Goal: Information Seeking & Learning: Check status

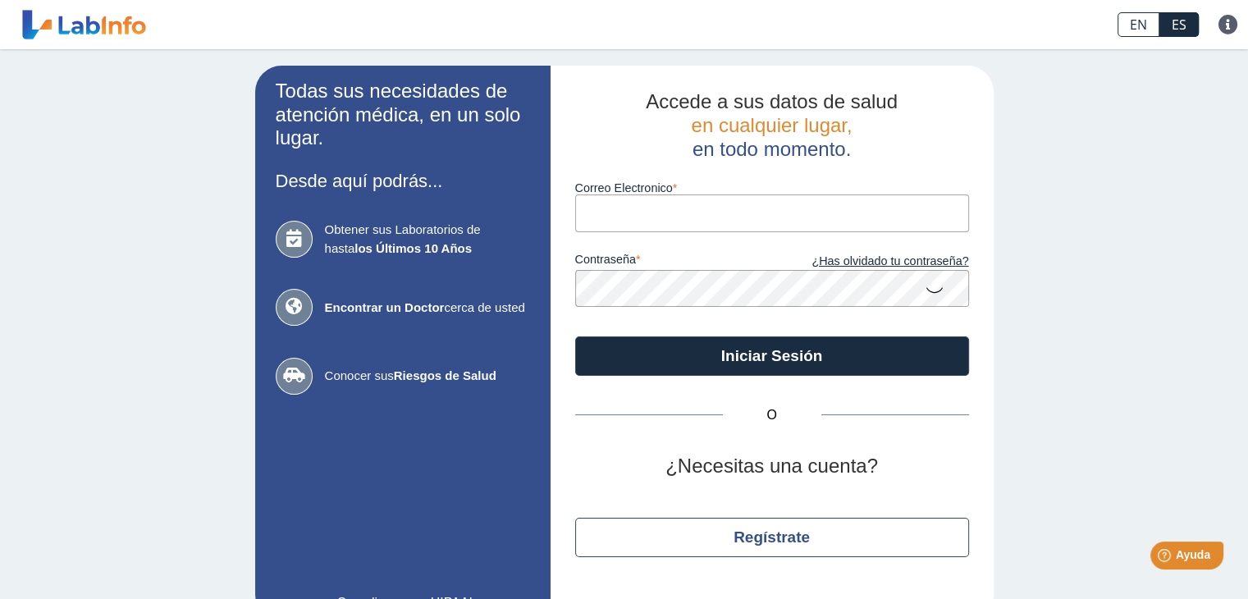
click at [663, 210] on input "Correo Electronico" at bounding box center [772, 212] width 394 height 37
type input "[EMAIL_ADDRESS][DOMAIN_NAME]"
click at [925, 290] on icon at bounding box center [934, 289] width 20 height 32
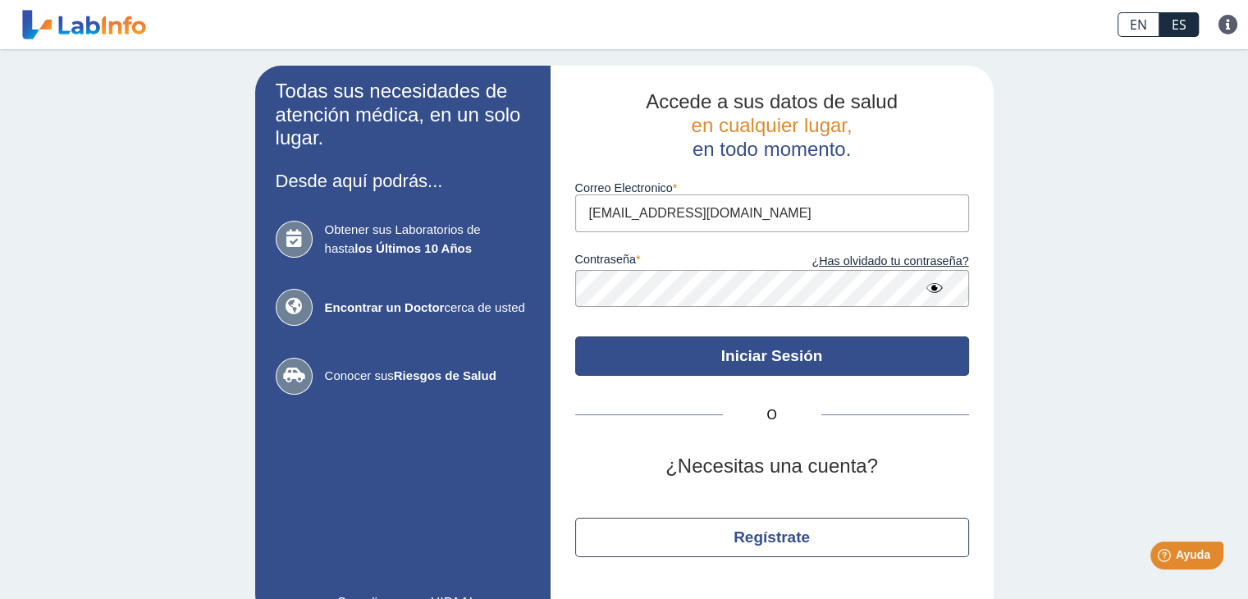
click at [781, 365] on button "Iniciar Sesión" at bounding box center [772, 355] width 394 height 39
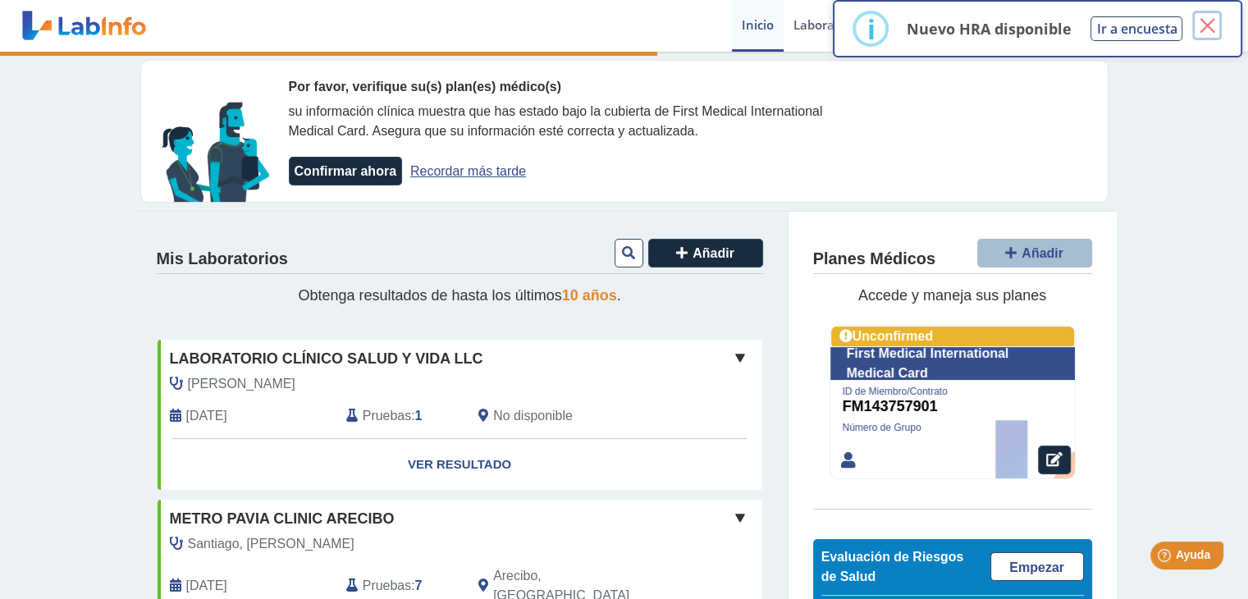
click at [1209, 21] on button "×" at bounding box center [1207, 26] width 30 height 30
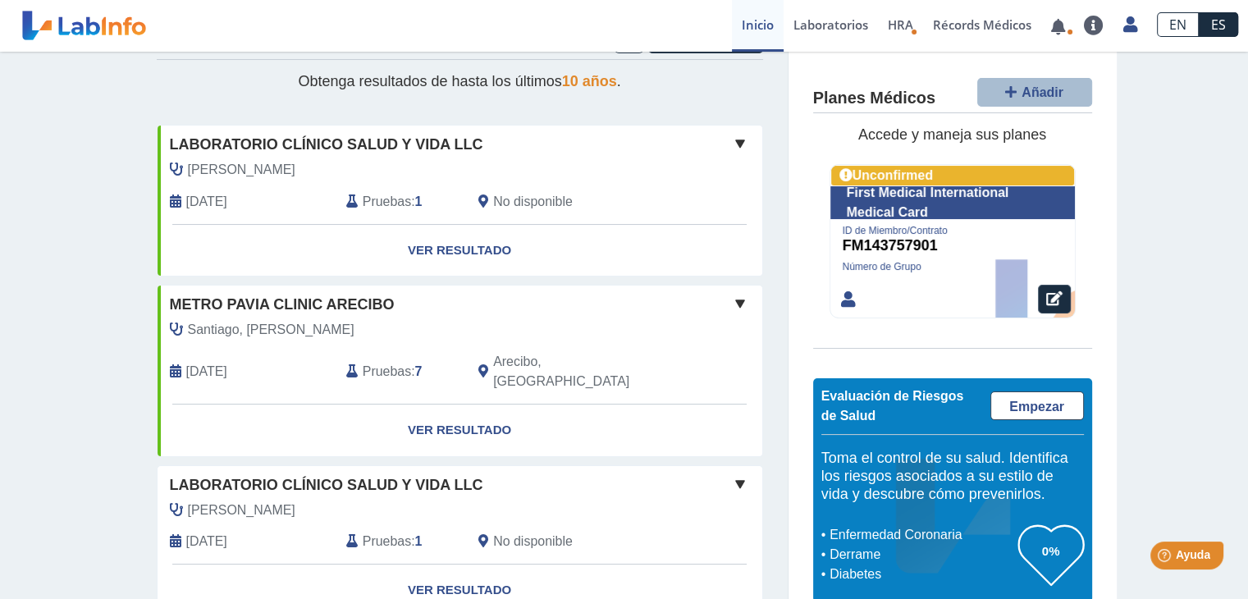
scroll to position [246, 0]
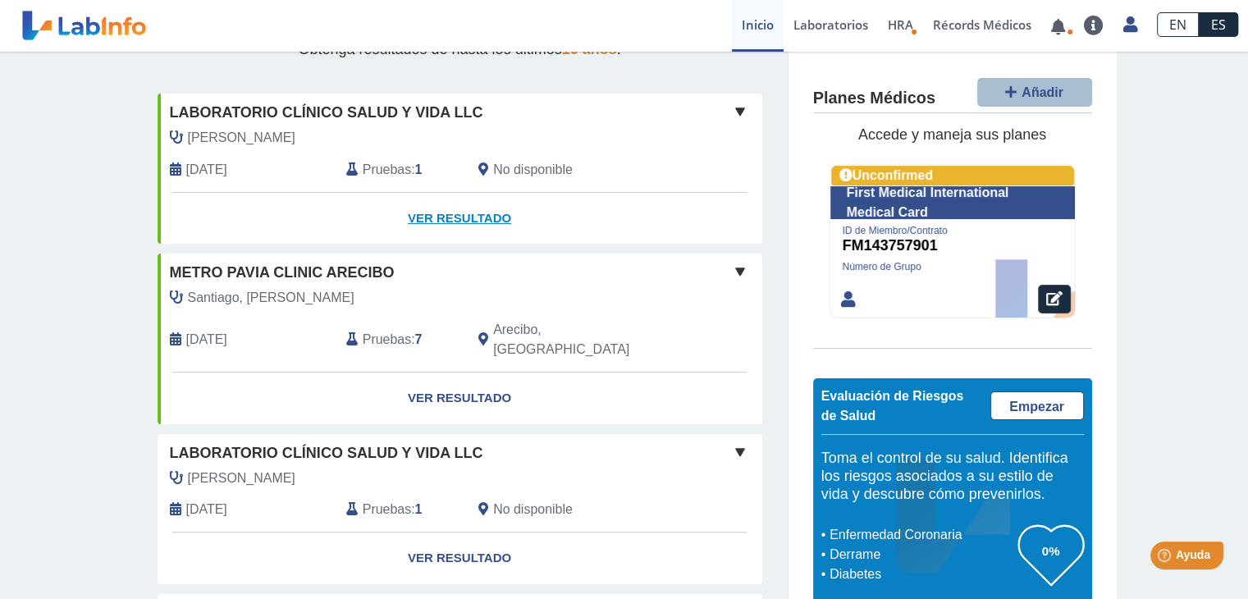
click at [462, 222] on link "Ver Resultado" at bounding box center [459, 219] width 605 height 52
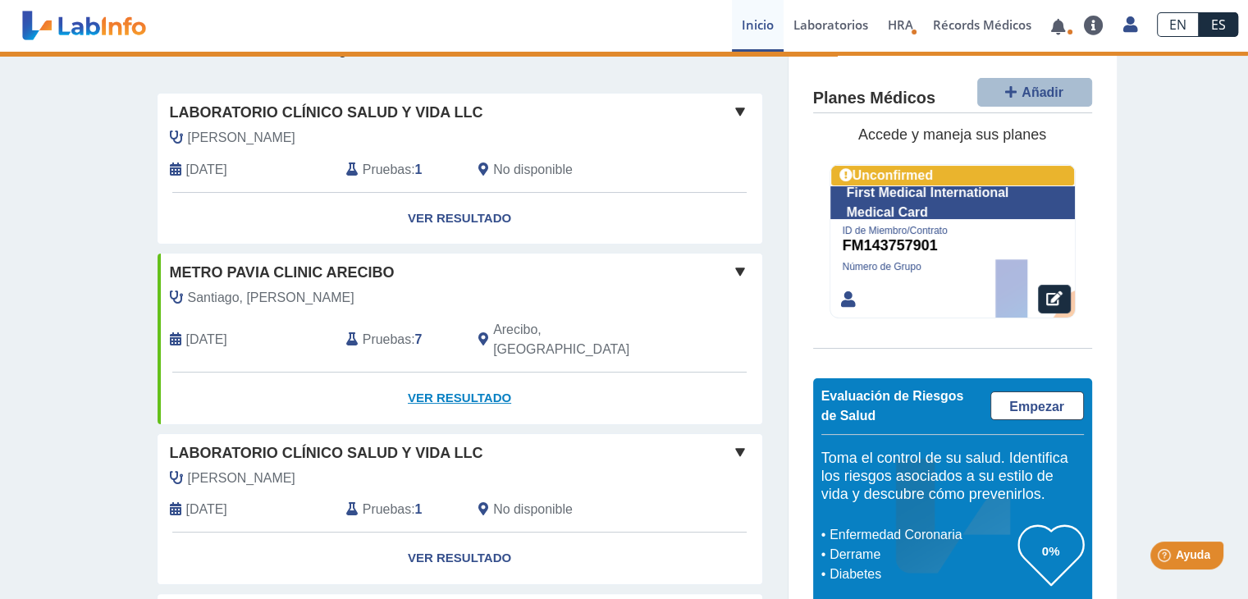
click at [436, 378] on link "Ver Resultado" at bounding box center [459, 398] width 605 height 52
click at [449, 534] on link "Ver Resultado" at bounding box center [459, 558] width 605 height 52
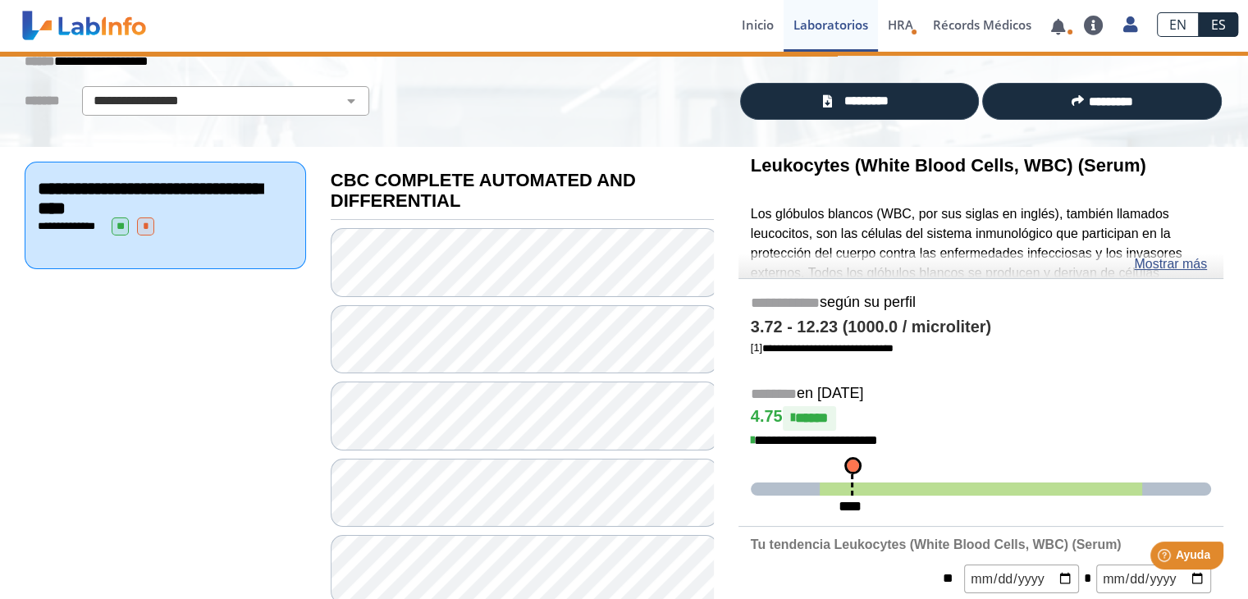
scroll to position [82, 0]
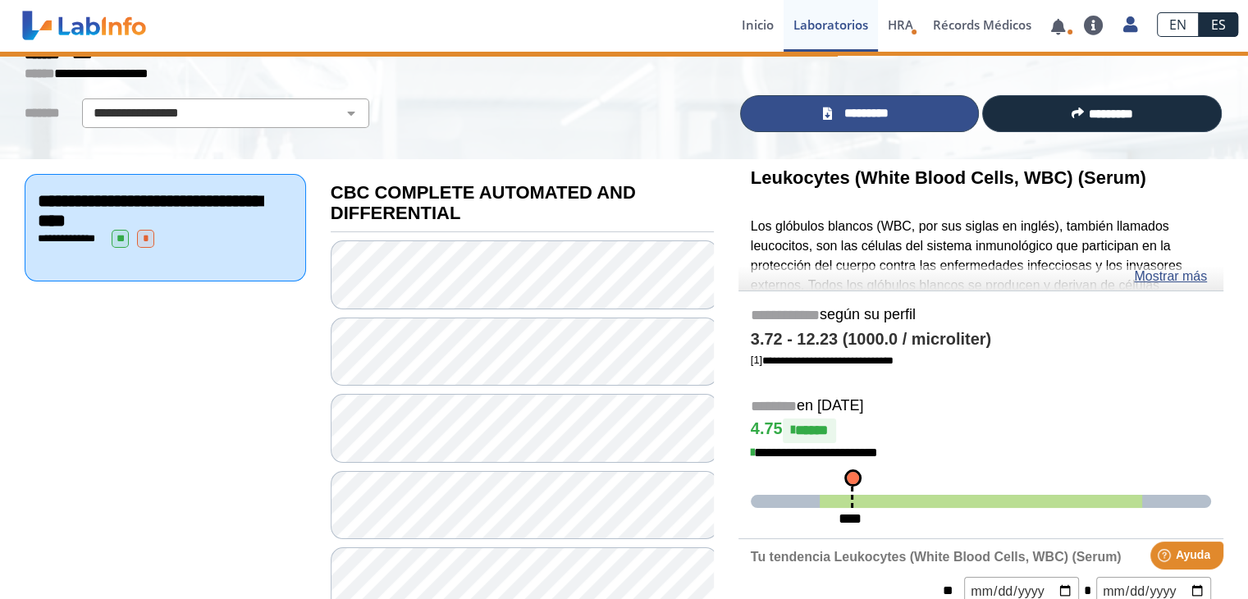
click at [852, 112] on span "*********" at bounding box center [866, 113] width 60 height 19
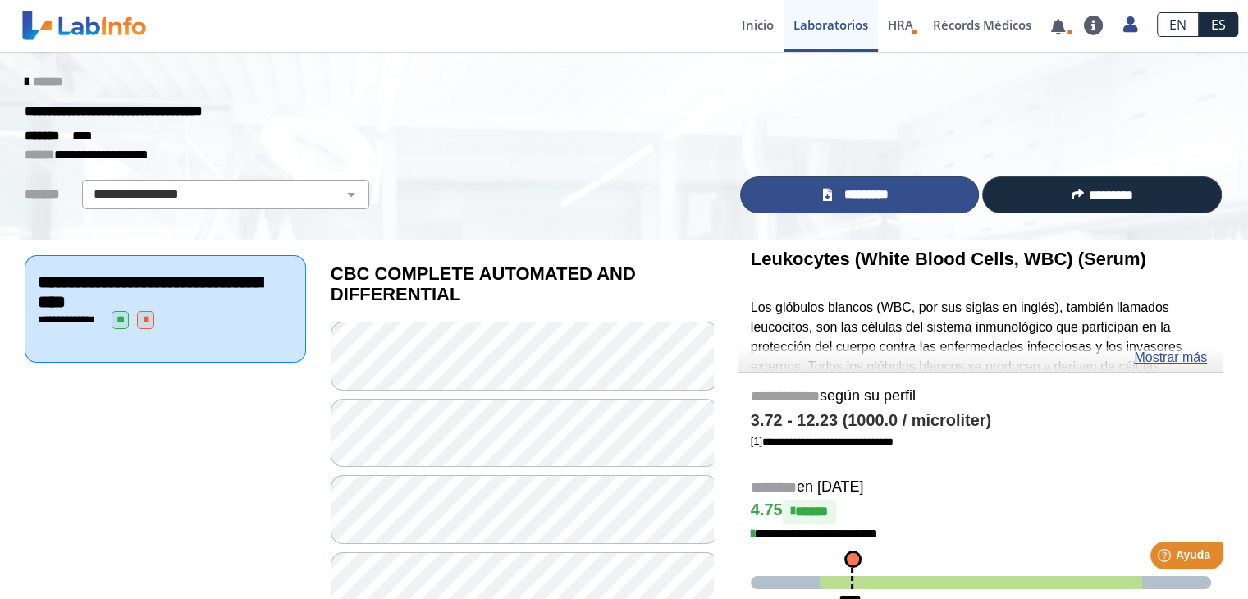
scroll to position [0, 0]
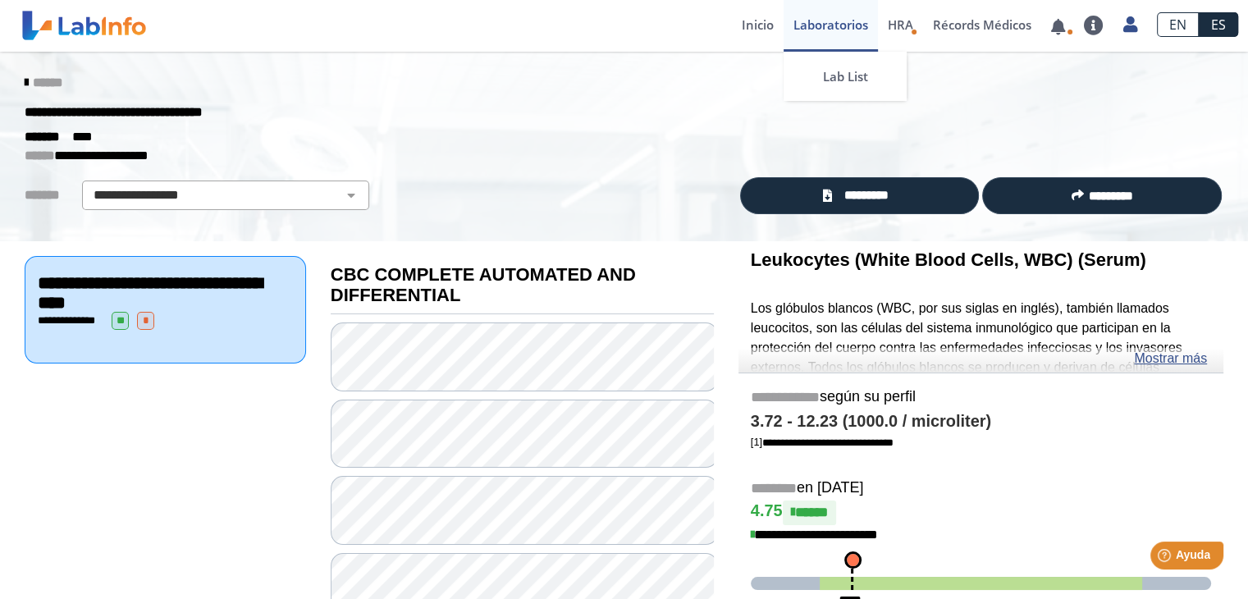
click at [846, 27] on link "Laboratorios" at bounding box center [830, 26] width 94 height 52
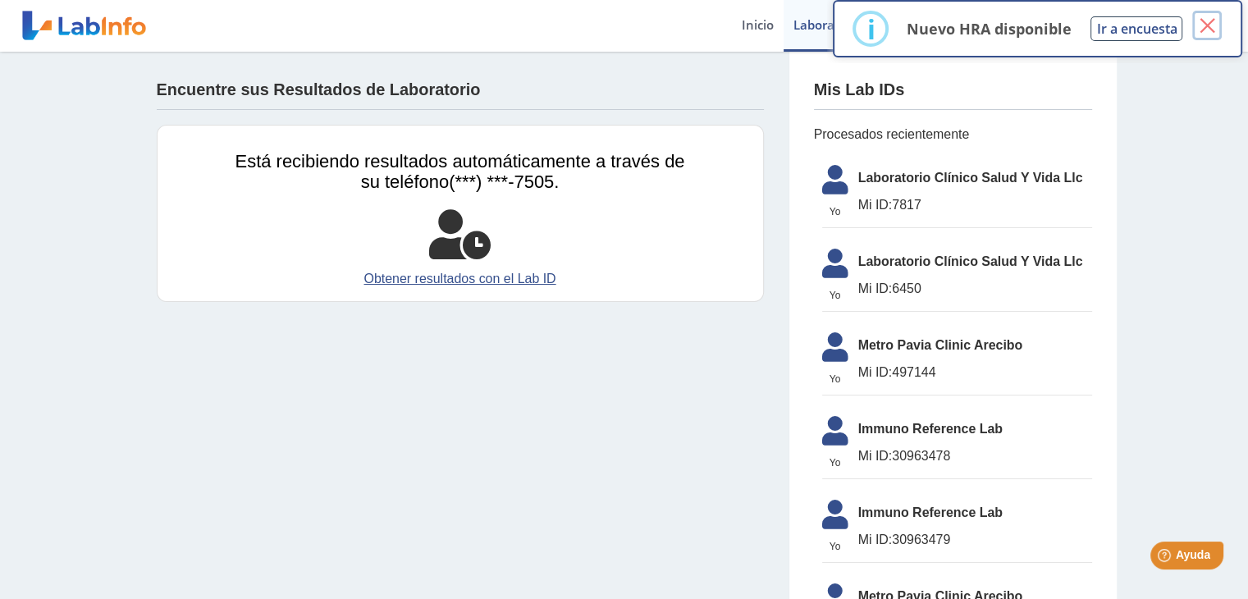
click at [1209, 25] on button "×" at bounding box center [1207, 26] width 30 height 30
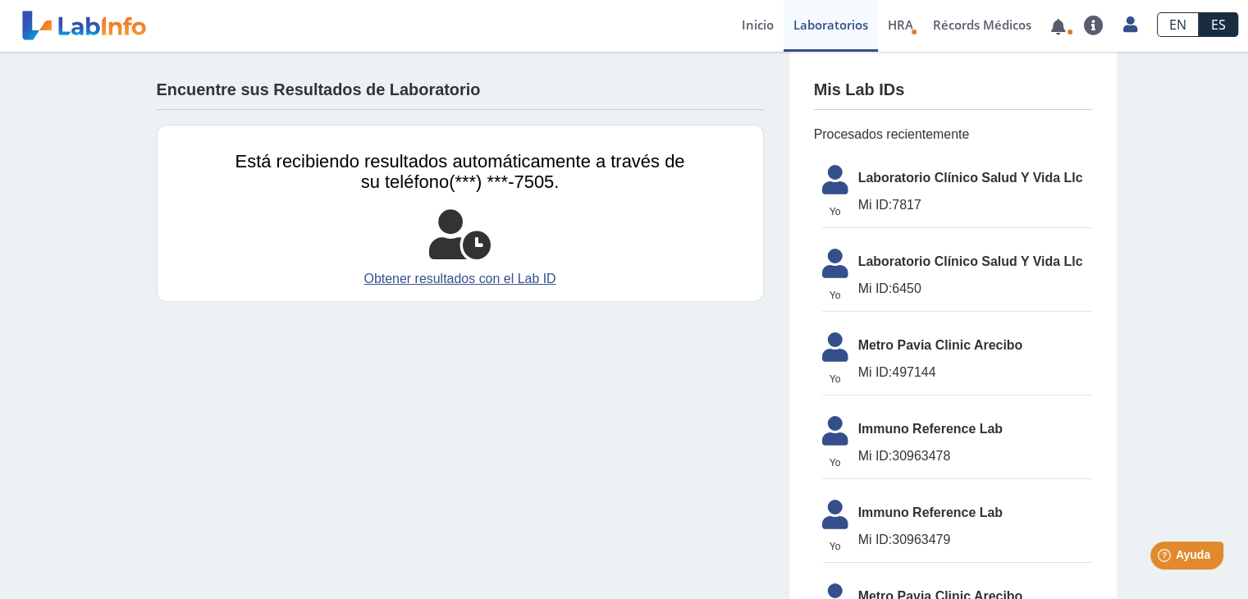
click at [906, 271] on li "Yo Yo Laboratorio Clínico Salud Y Vida Llc Mi ID: 6450" at bounding box center [957, 275] width 270 height 71
click at [907, 276] on li "Yo Yo Laboratorio Clínico Salud Y Vida Llc Mi ID: 6450" at bounding box center [957, 275] width 270 height 71
click at [896, 279] on span "Mi ID: 6450" at bounding box center [975, 289] width 234 height 20
click at [490, 278] on link "Obtener resultados con el Lab ID" at bounding box center [459, 279] width 449 height 20
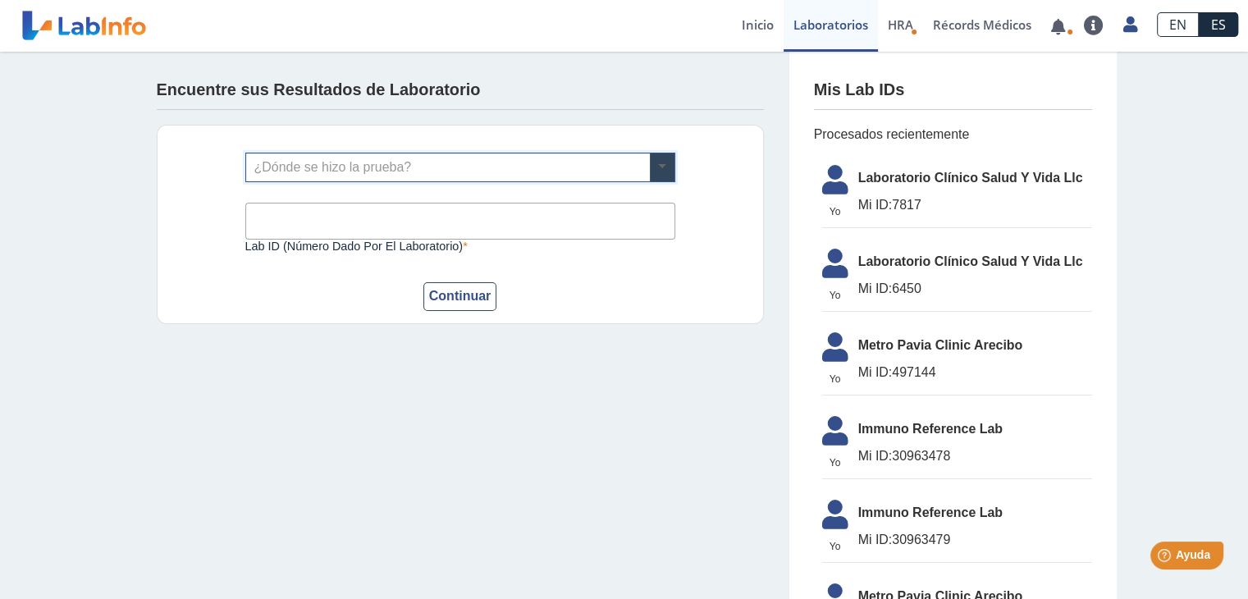
click at [661, 165] on span at bounding box center [662, 167] width 25 height 28
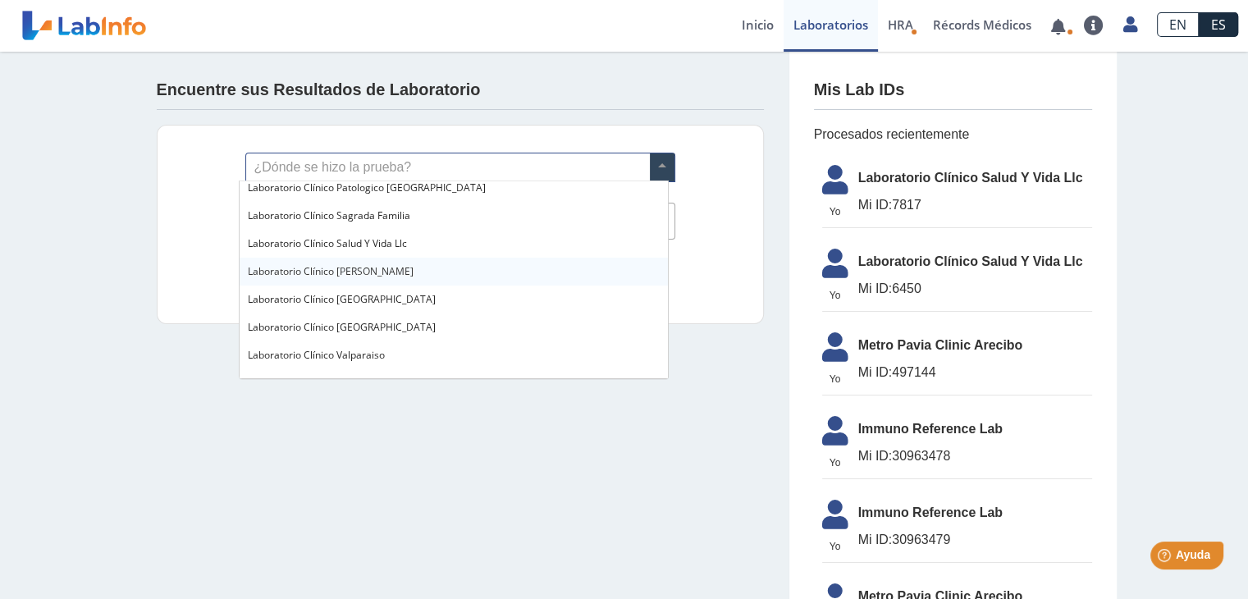
scroll to position [926, 0]
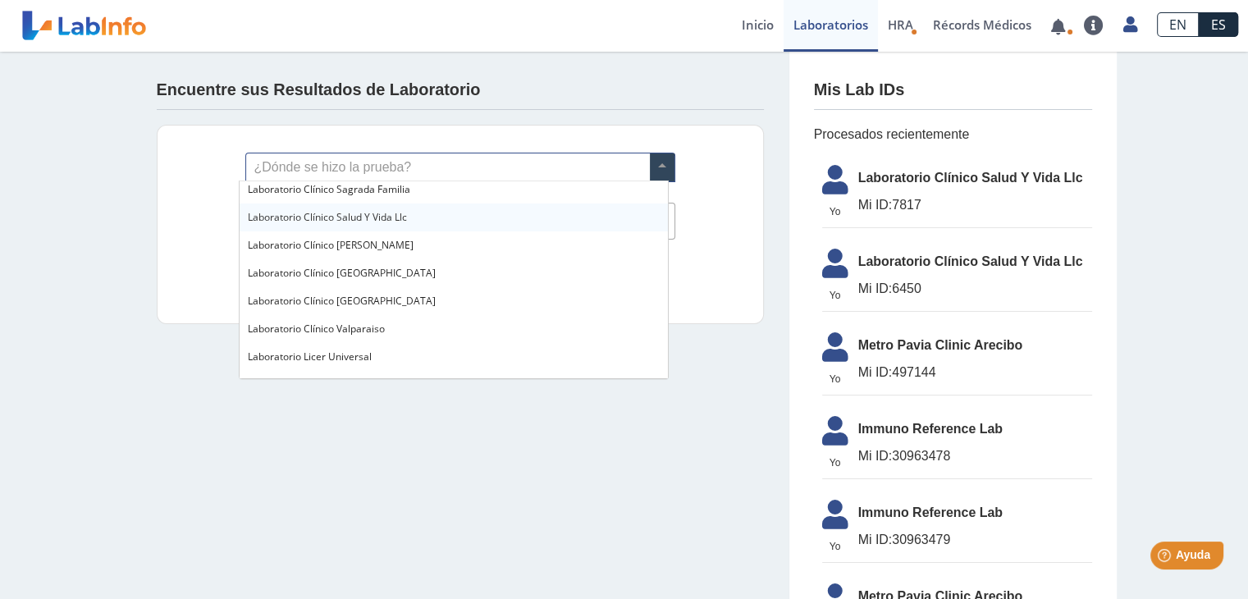
click at [386, 217] on span "Laboratorio Clínico Salud Y Vida Llc" at bounding box center [327, 217] width 159 height 14
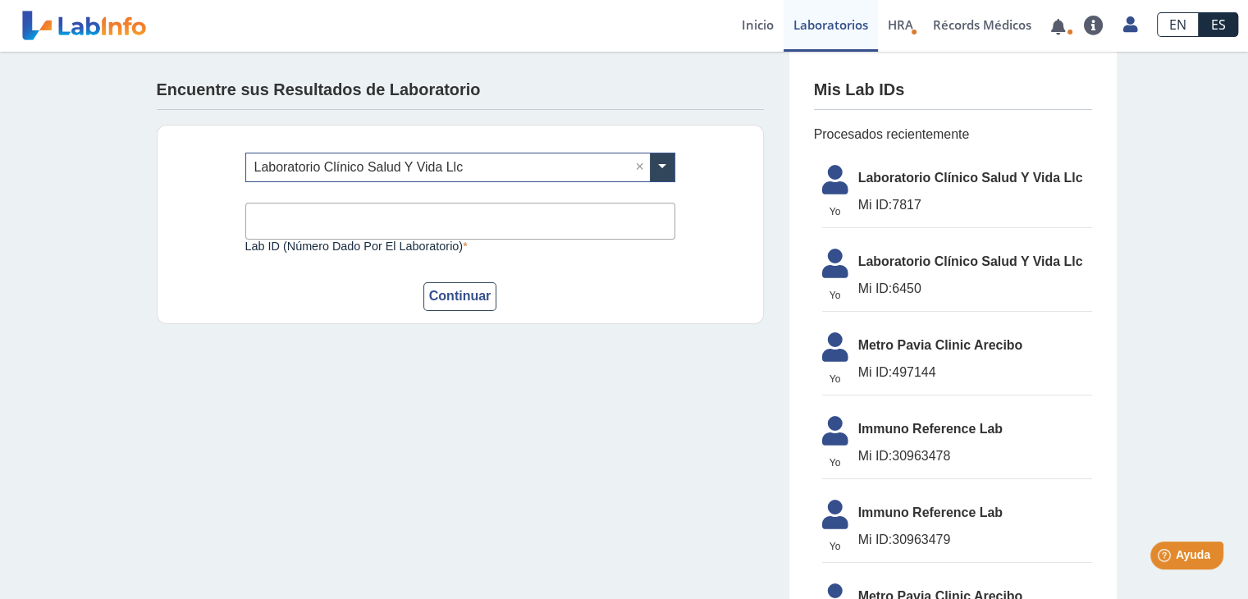
click at [367, 223] on input "Lab ID (número dado por el laboratorio)" at bounding box center [460, 221] width 430 height 37
click at [551, 227] on input "Lab ID (número dado por el laboratorio)" at bounding box center [460, 221] width 430 height 37
type input "6450"
click at [441, 300] on button "Continuar" at bounding box center [460, 296] width 74 height 29
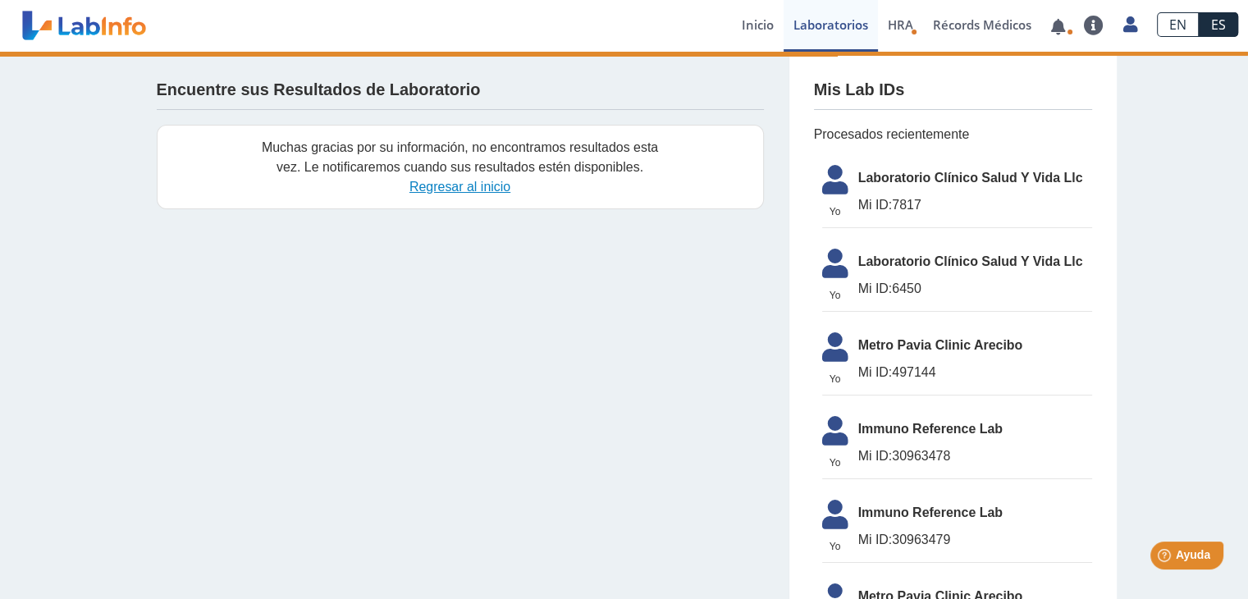
click at [465, 186] on link "Regresar al inicio" at bounding box center [459, 187] width 101 height 14
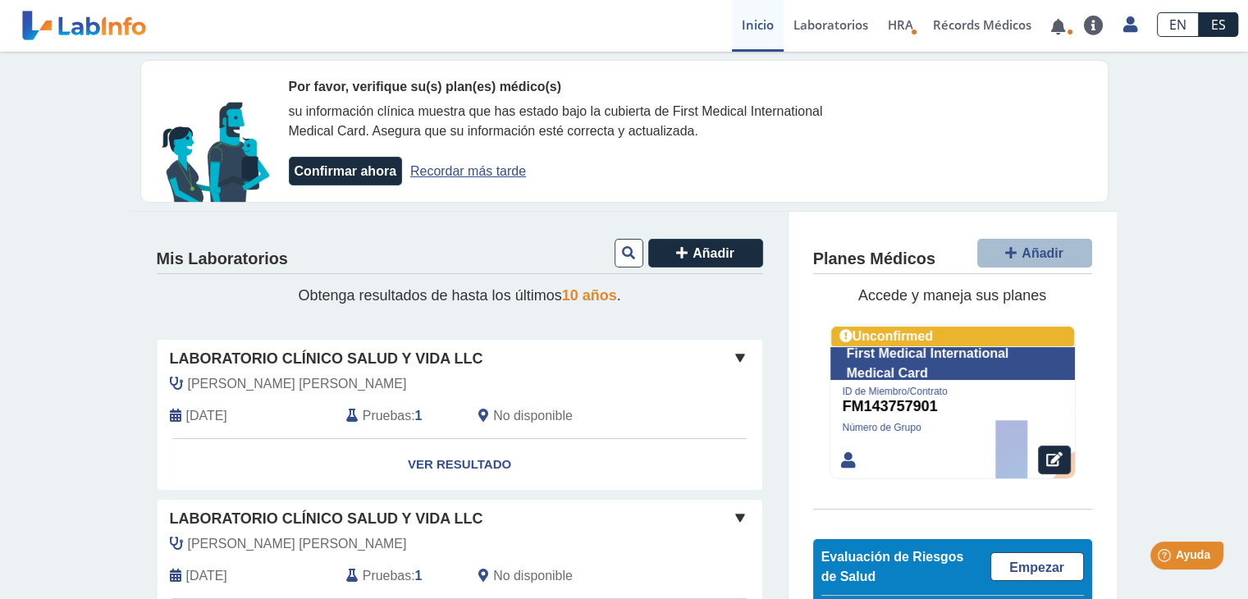
click at [445, 174] on link "Recordar más tarde" at bounding box center [468, 171] width 116 height 14
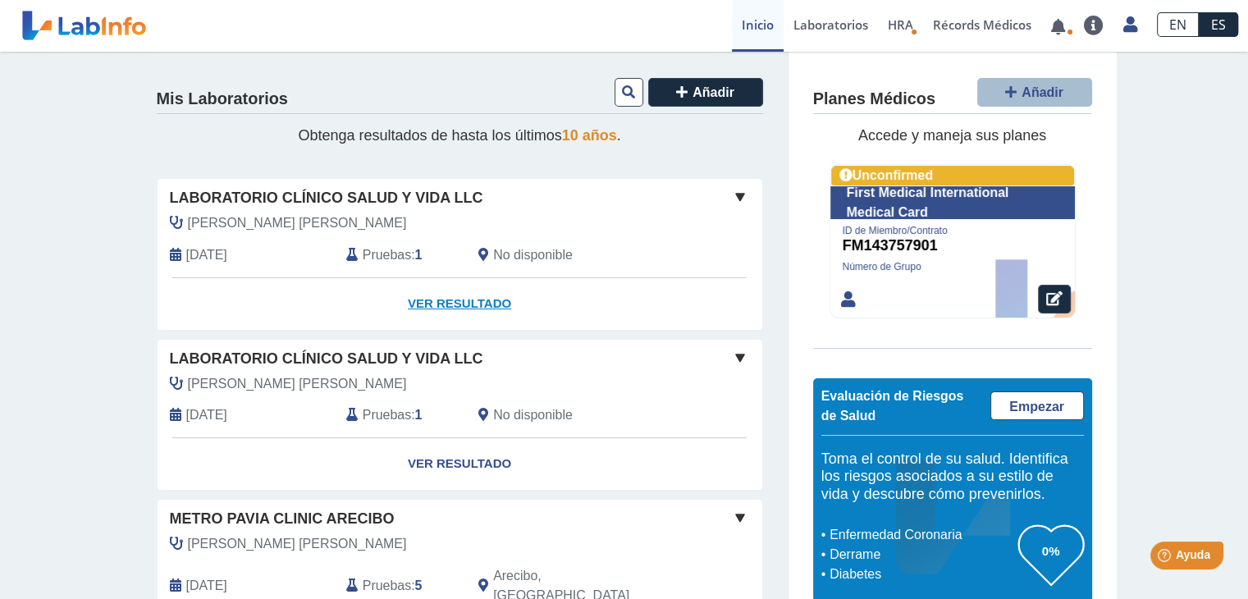
click at [465, 303] on link "Ver Resultado" at bounding box center [459, 304] width 605 height 52
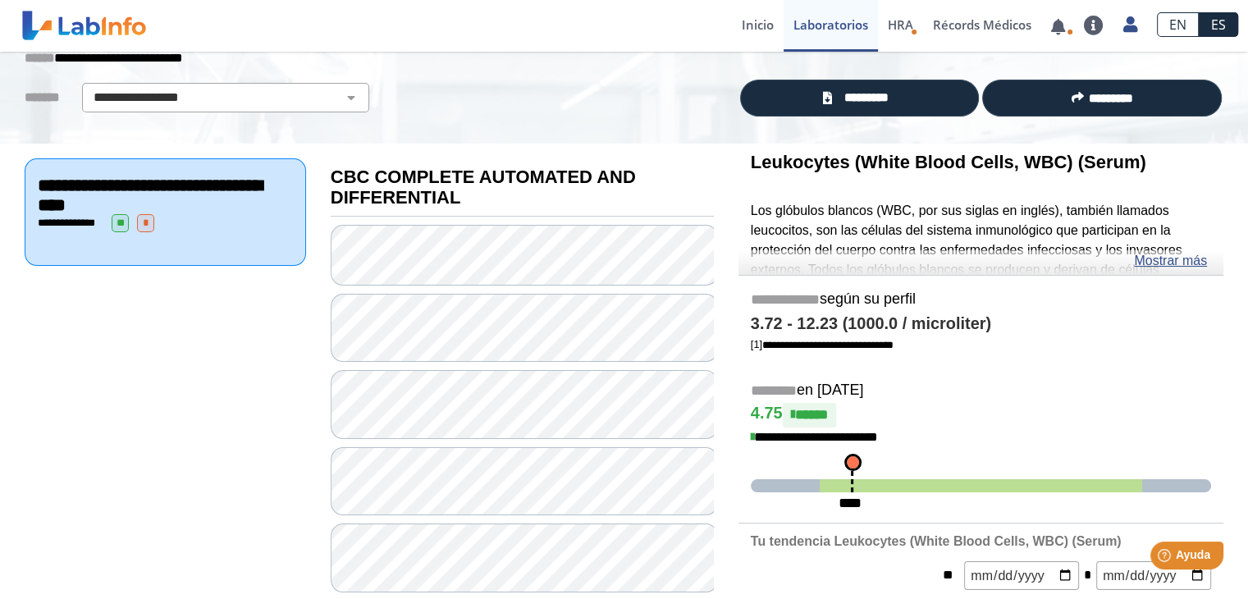
scroll to position [164, 0]
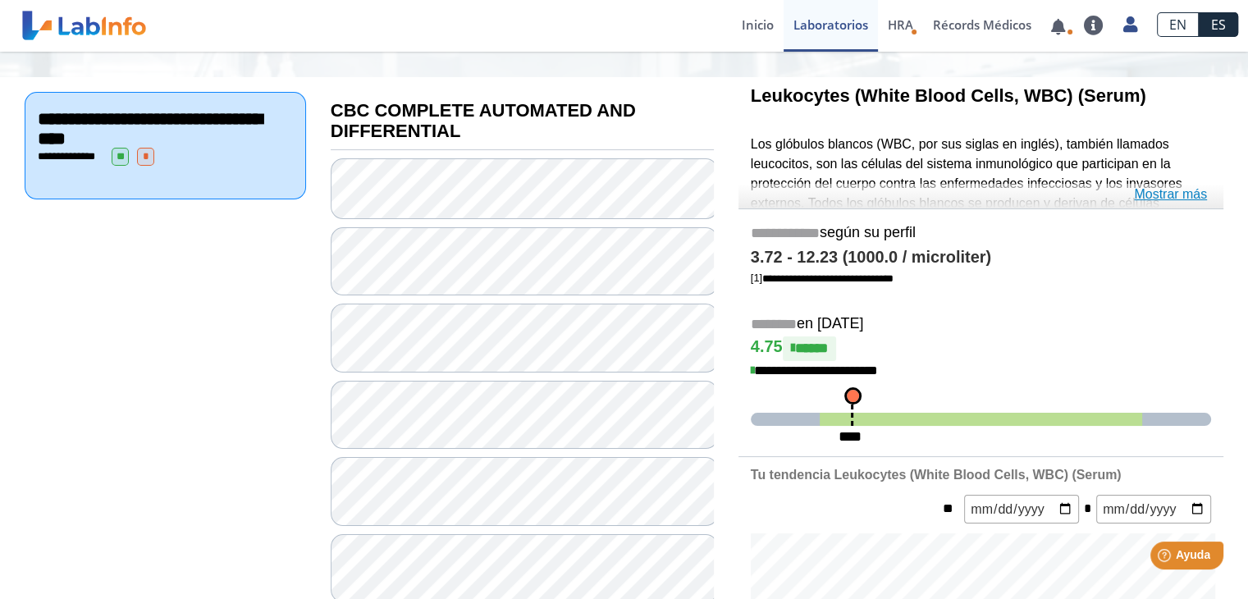
click at [1154, 198] on link "Mostrar más" at bounding box center [1170, 195] width 73 height 20
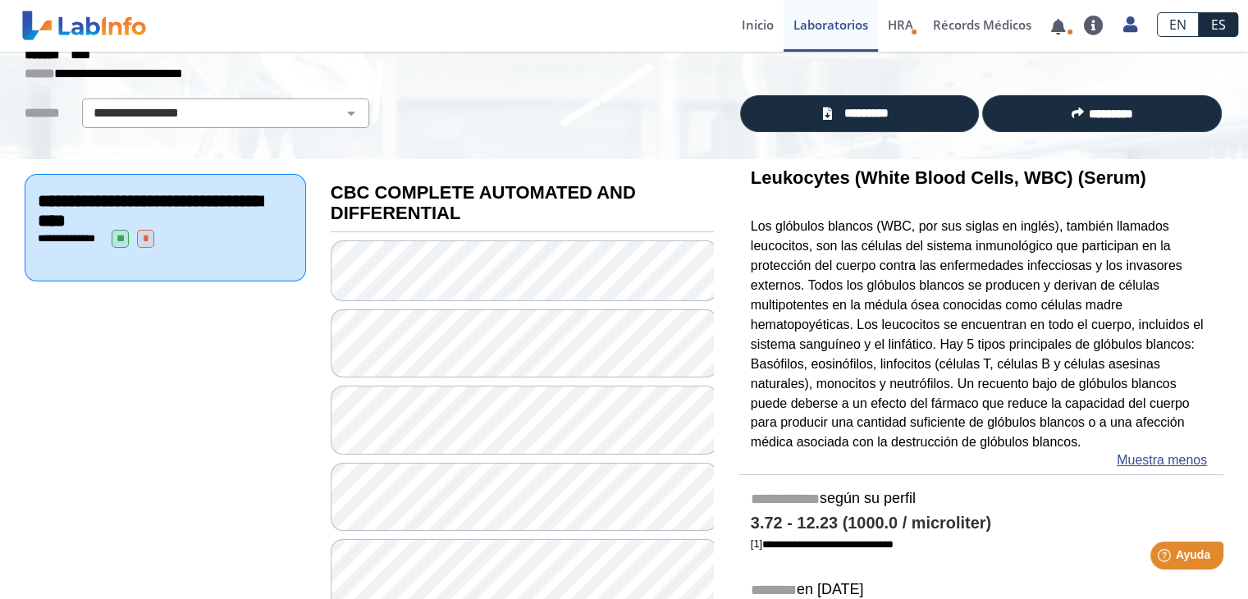
scroll to position [0, 0]
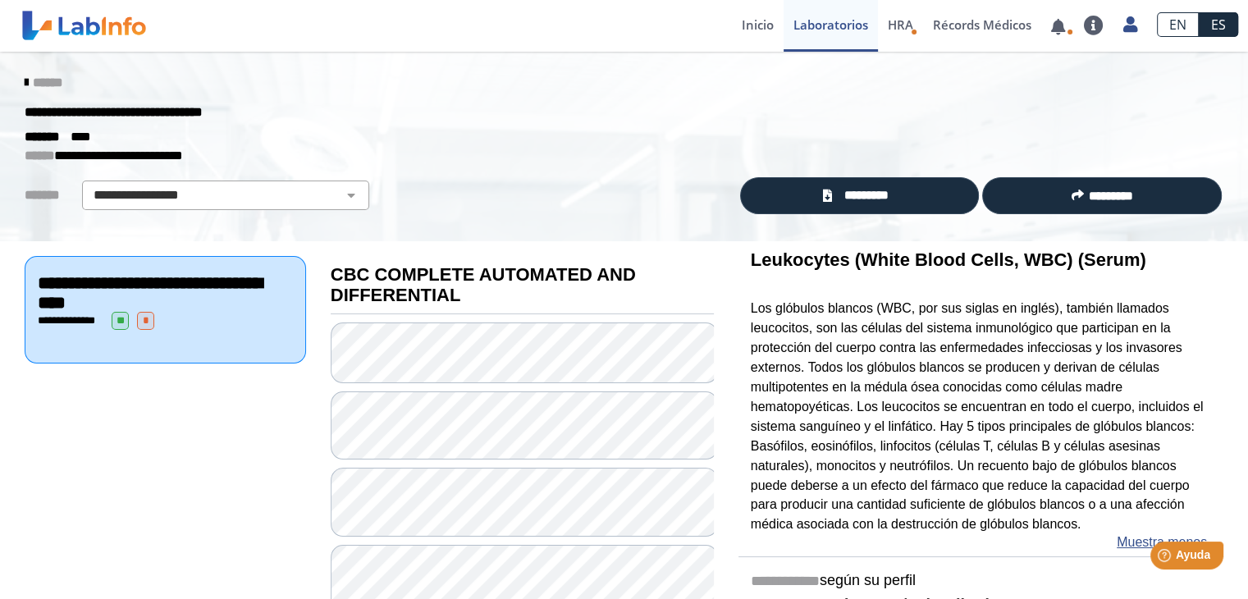
click at [171, 296] on span "**********" at bounding box center [150, 293] width 224 height 38
click at [340, 198] on select "**********" at bounding box center [225, 195] width 277 height 20
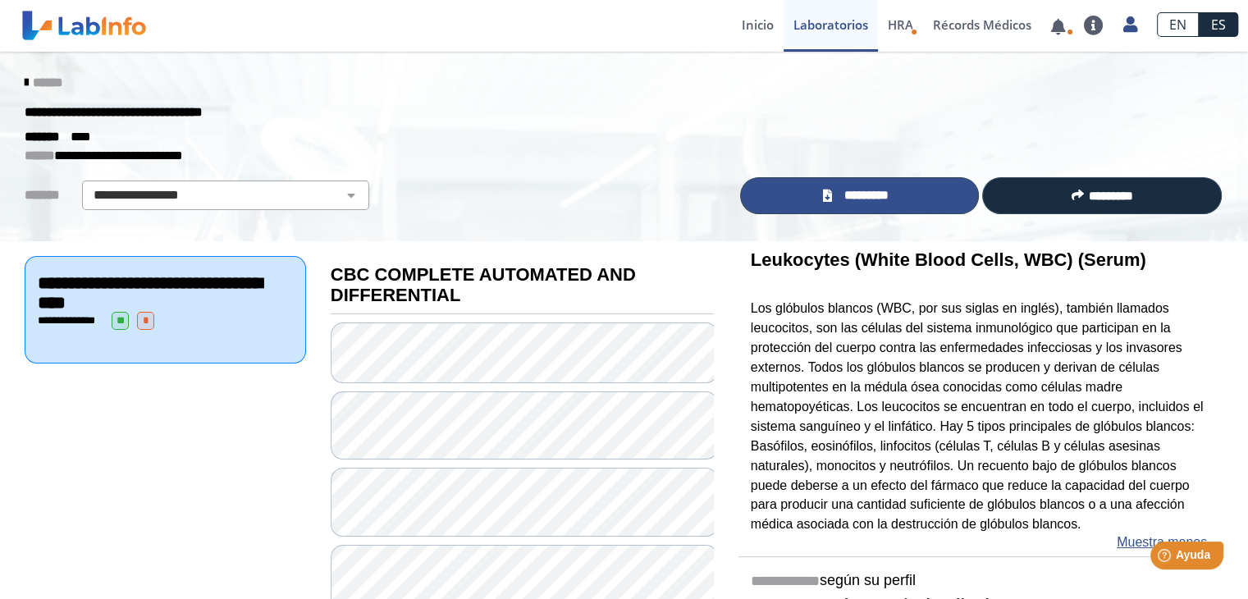
click at [872, 198] on span "*********" at bounding box center [866, 195] width 60 height 19
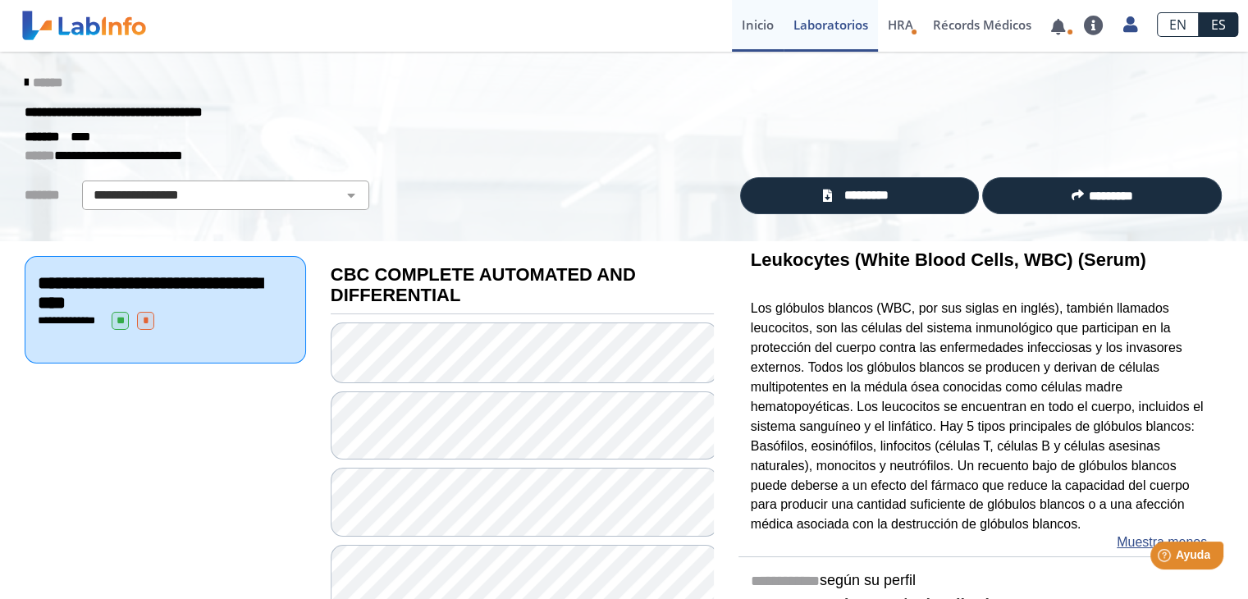
click at [764, 27] on link "Inicio" at bounding box center [758, 26] width 52 height 52
